Goal: Communication & Community: Share content

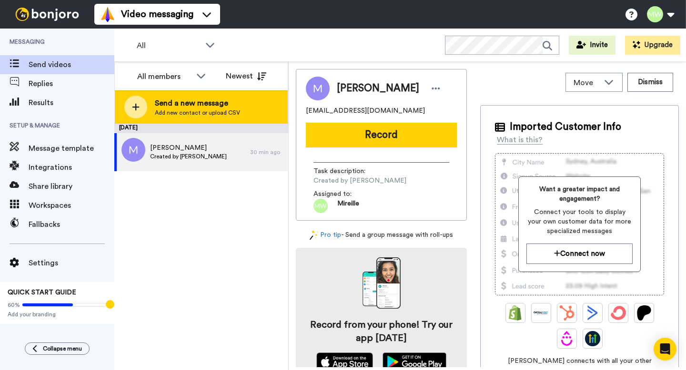
click at [249, 100] on div "Send a new message Add new contact or upload CSV" at bounding box center [201, 106] width 173 height 33
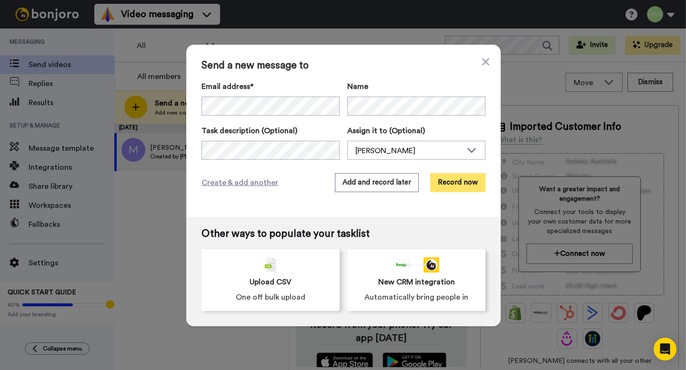
click at [468, 185] on button "Record now" at bounding box center [457, 182] width 55 height 19
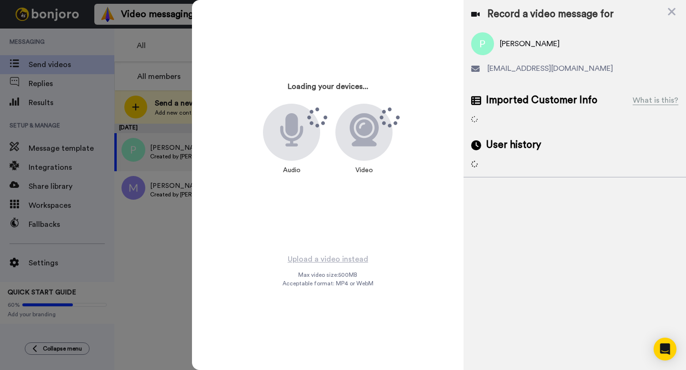
click at [376, 136] on div "Loading your devices... Audio Video Upload a video instead Max video size: 500 …" at bounding box center [439, 185] width 494 height 370
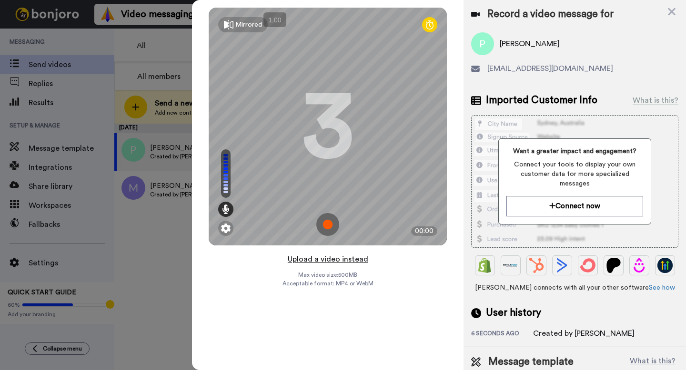
click at [347, 259] on button "Upload a video instead" at bounding box center [328, 259] width 86 height 12
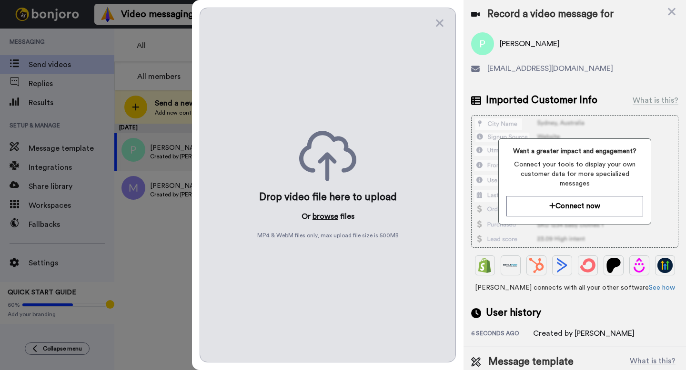
click at [324, 218] on button "browse" at bounding box center [325, 216] width 26 height 11
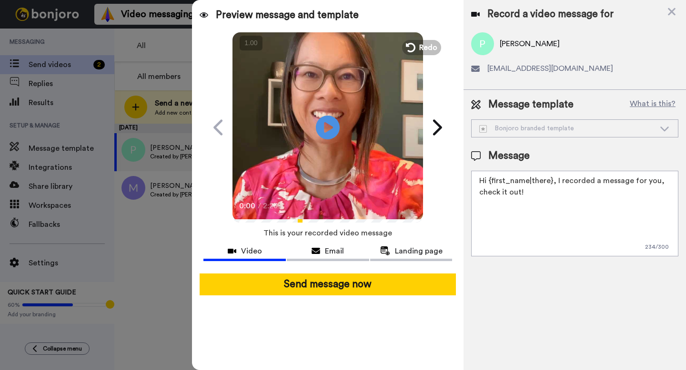
click at [529, 203] on textarea "Hi {first_name|there}, I recorded a message for you, check it out!" at bounding box center [574, 214] width 207 height 86
paste textarea "[URL][DOMAIN_NAME]"
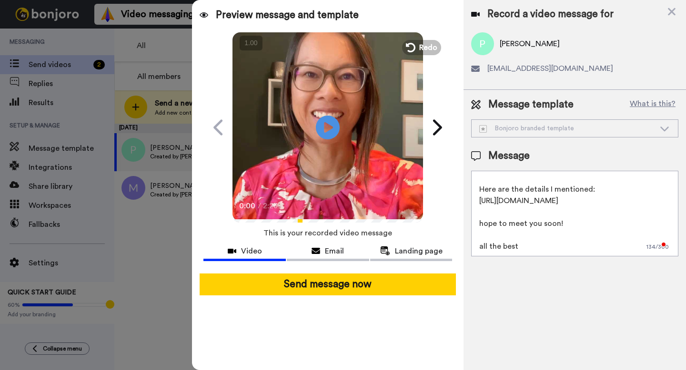
scroll to position [32, 0]
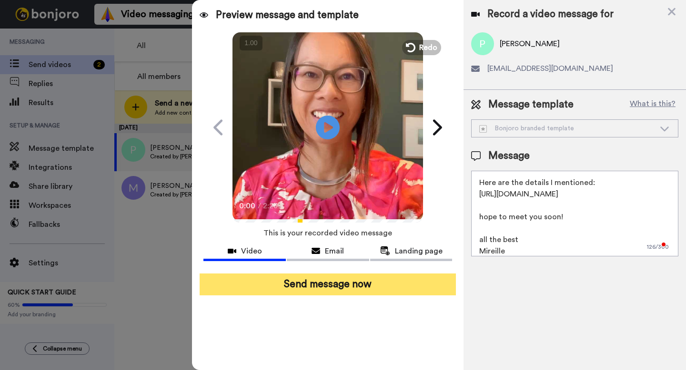
type textarea "Hi {first_name|there}, I recorded a message for you, check it out! Here are the…"
click at [397, 284] on button "Send message now" at bounding box center [327, 285] width 256 height 22
